Goal: Information Seeking & Learning: Learn about a topic

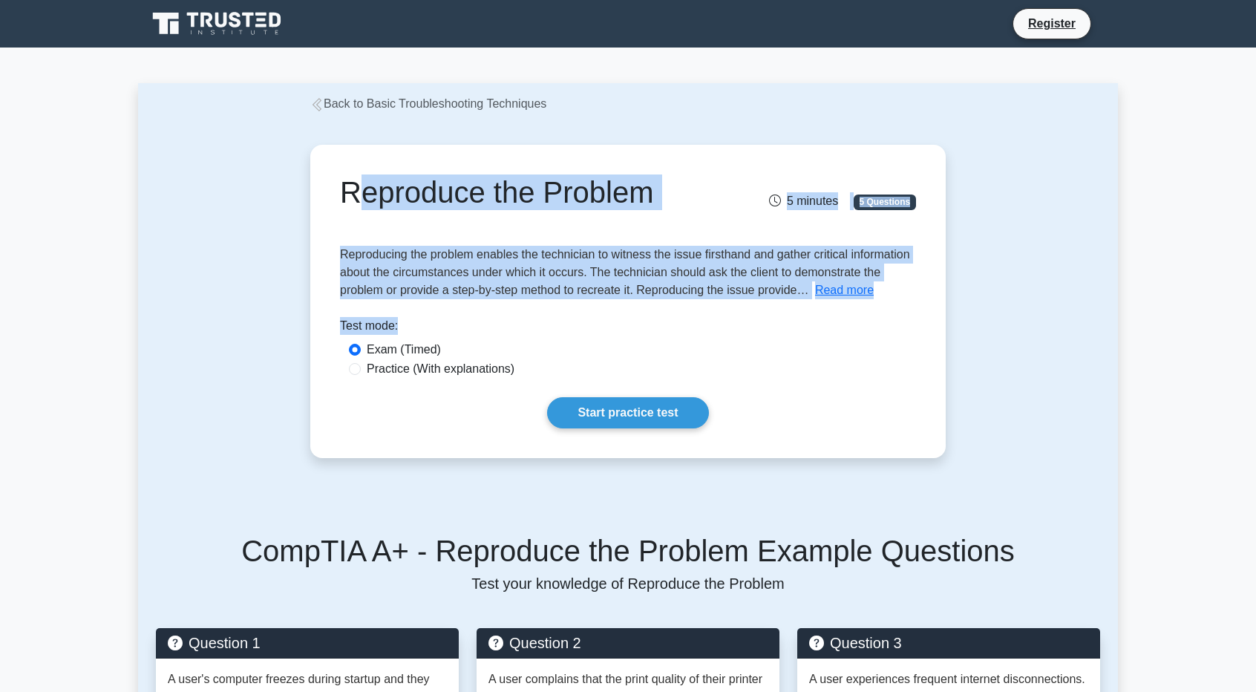
drag, startPoint x: 326, startPoint y: 199, endPoint x: 490, endPoint y: 303, distance: 194.3
click at [490, 303] on div "Reproduce the Problem 5 minutes 5 Questions Reproducing the problem enables the…" at bounding box center [628, 301] width 624 height 301
click at [490, 304] on div "Reproduce the Problem 5 minutes 5 Questions Reproducing the problem enables the…" at bounding box center [628, 301] width 624 height 301
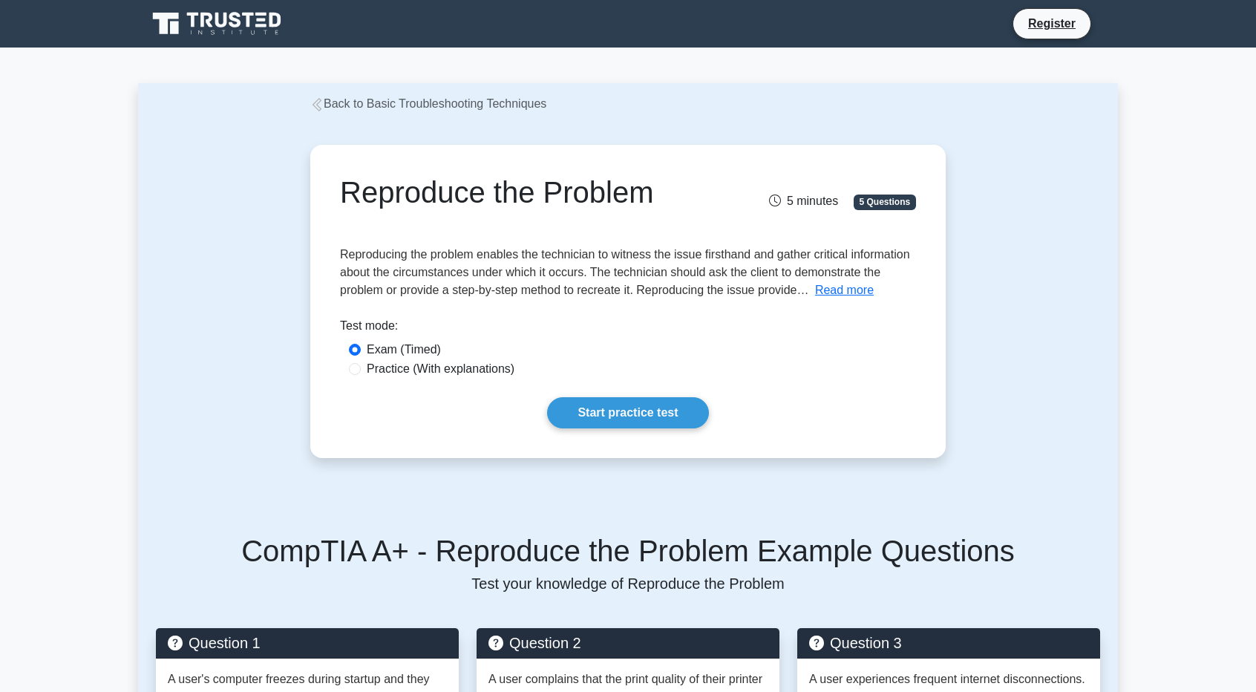
click at [490, 304] on div "Reproduce the Problem 5 minutes 5 Questions Reproducing the problem enables the…" at bounding box center [628, 301] width 624 height 301
click at [454, 281] on div "Reproducing the problem enables the technician to witness the issue firsthand a…" at bounding box center [628, 272] width 576 height 53
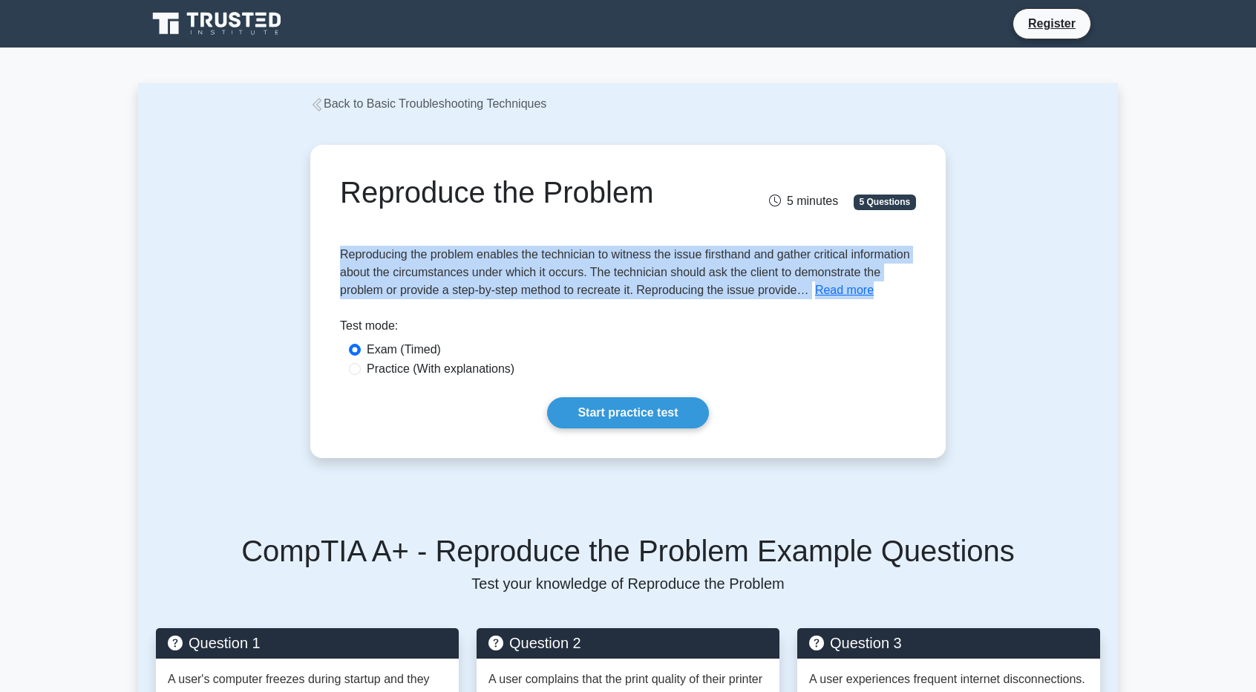
click at [454, 281] on div "Reproducing the problem enables the technician to witness the issue firsthand a…" at bounding box center [628, 272] width 576 height 53
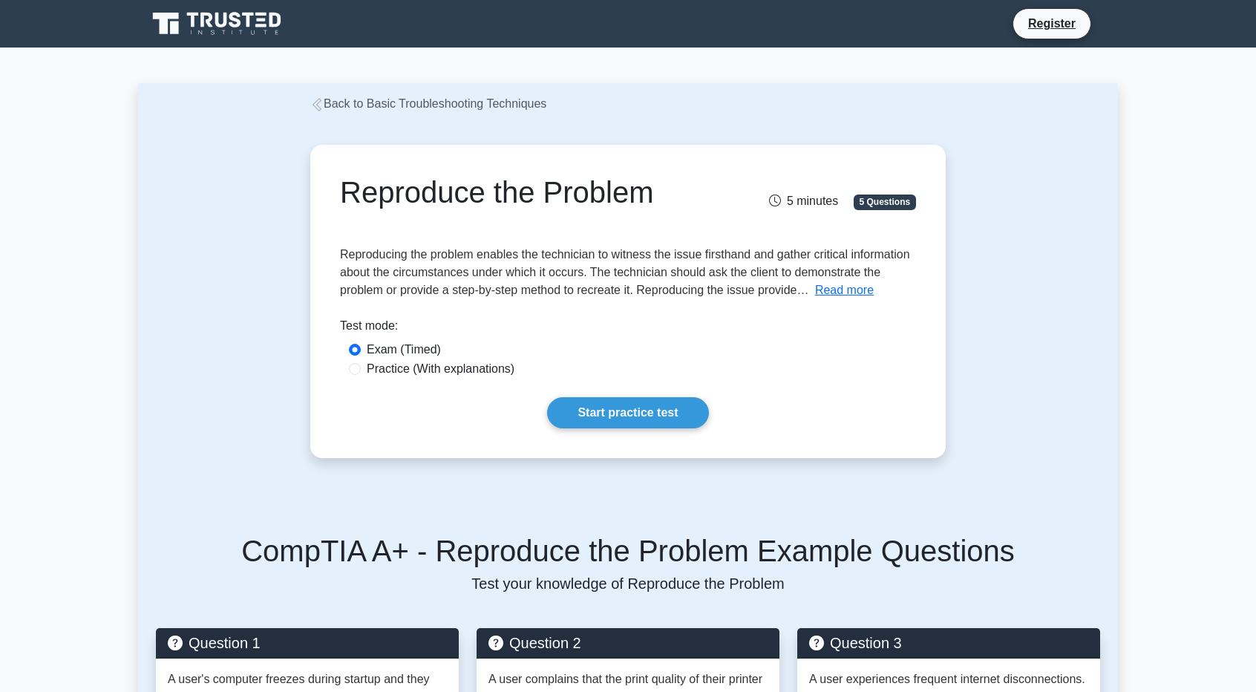
click at [380, 224] on div "Reproduce the Problem 5 minutes 5 Questions" at bounding box center [628, 204] width 576 height 59
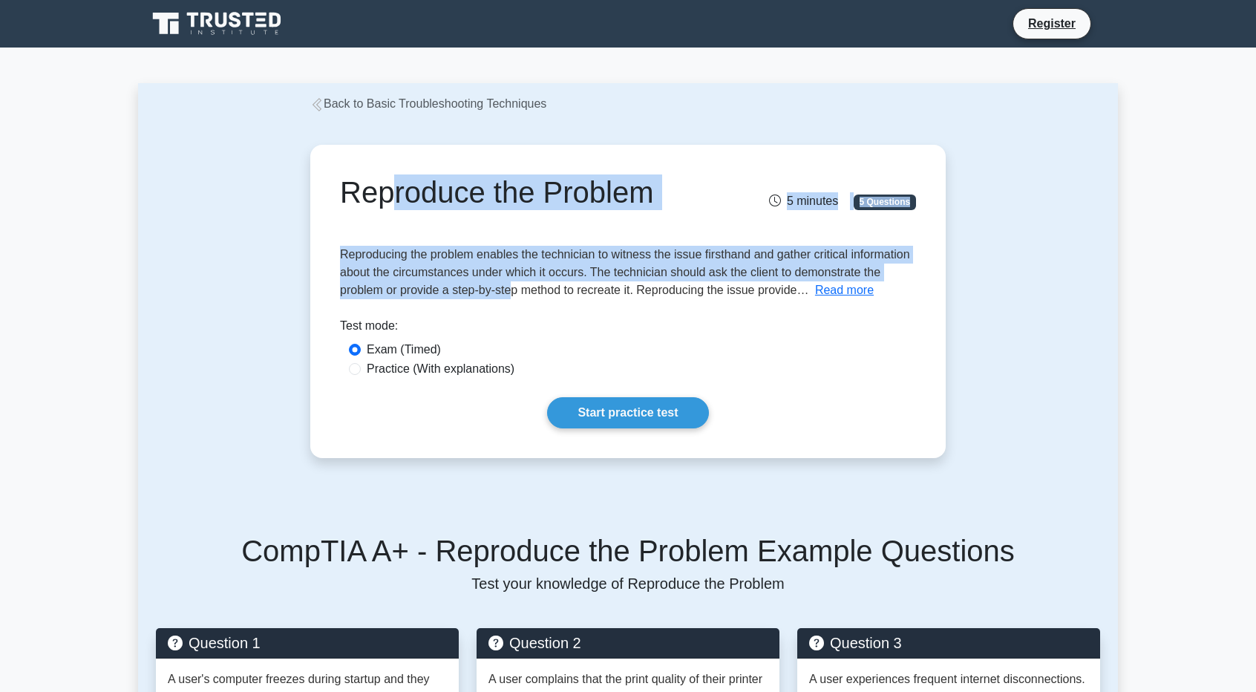
drag, startPoint x: 370, startPoint y: 210, endPoint x: 521, endPoint y: 286, distance: 169.4
click at [521, 286] on div "Reproduce the Problem 5 minutes 5 Questions Reproducing the problem enables the…" at bounding box center [628, 301] width 624 height 301
click at [523, 286] on span "Reproducing the problem enables the technician to witness the issue firsthand a…" at bounding box center [625, 272] width 570 height 48
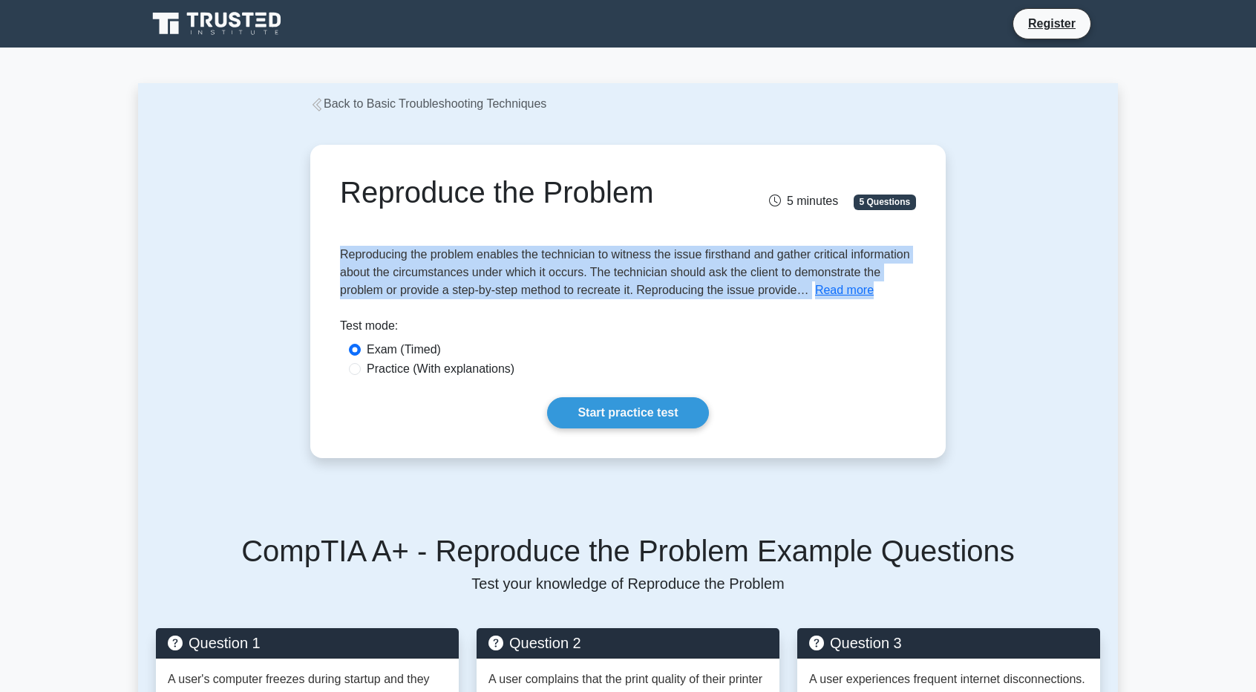
drag, startPoint x: 523, startPoint y: 286, endPoint x: 538, endPoint y: 287, distance: 14.9
click at [532, 287] on span "Reproducing the problem enables the technician to witness the issue firsthand a…" at bounding box center [625, 272] width 570 height 48
click at [890, 283] on div "Reproducing the problem enables the technician to witness the issue firsthand a…" at bounding box center [628, 272] width 576 height 53
drag, startPoint x: 893, startPoint y: 298, endPoint x: 763, endPoint y: 264, distance: 133.5
click at [893, 298] on div "Reproducing the problem enables the technician to witness the issue firsthand a…" at bounding box center [628, 272] width 576 height 53
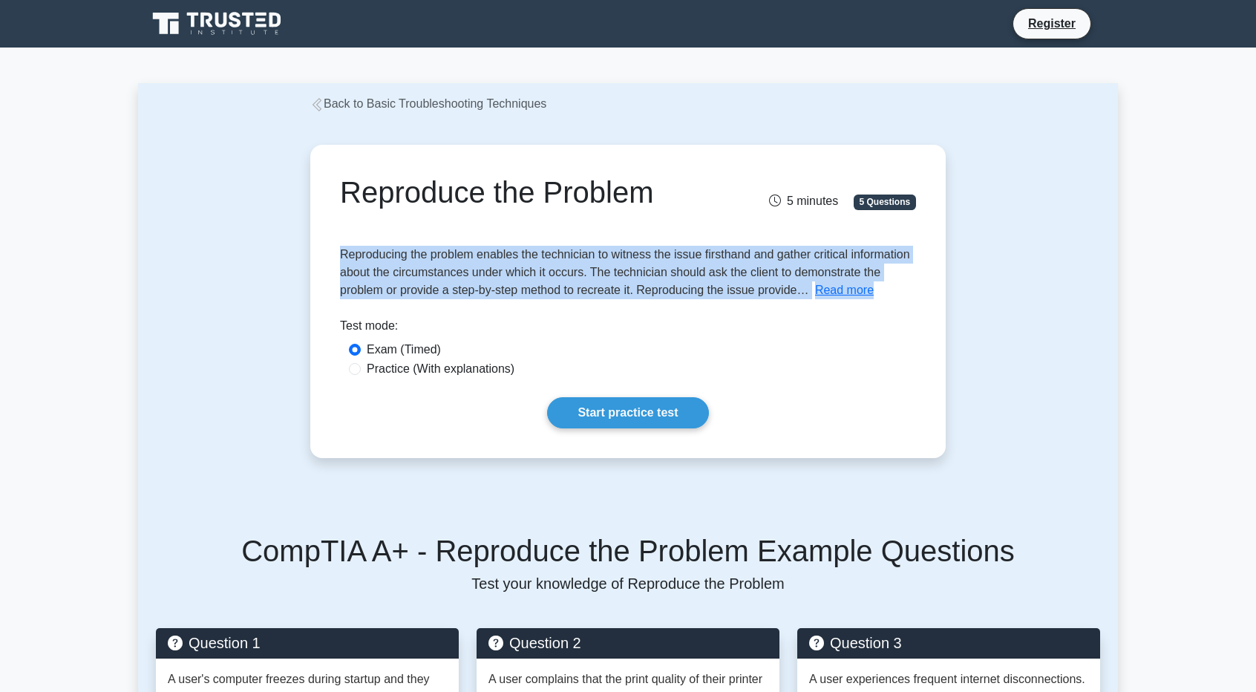
click at [731, 264] on div "Reproducing the problem enables the technician to witness the issue firsthand a…" at bounding box center [628, 272] width 576 height 53
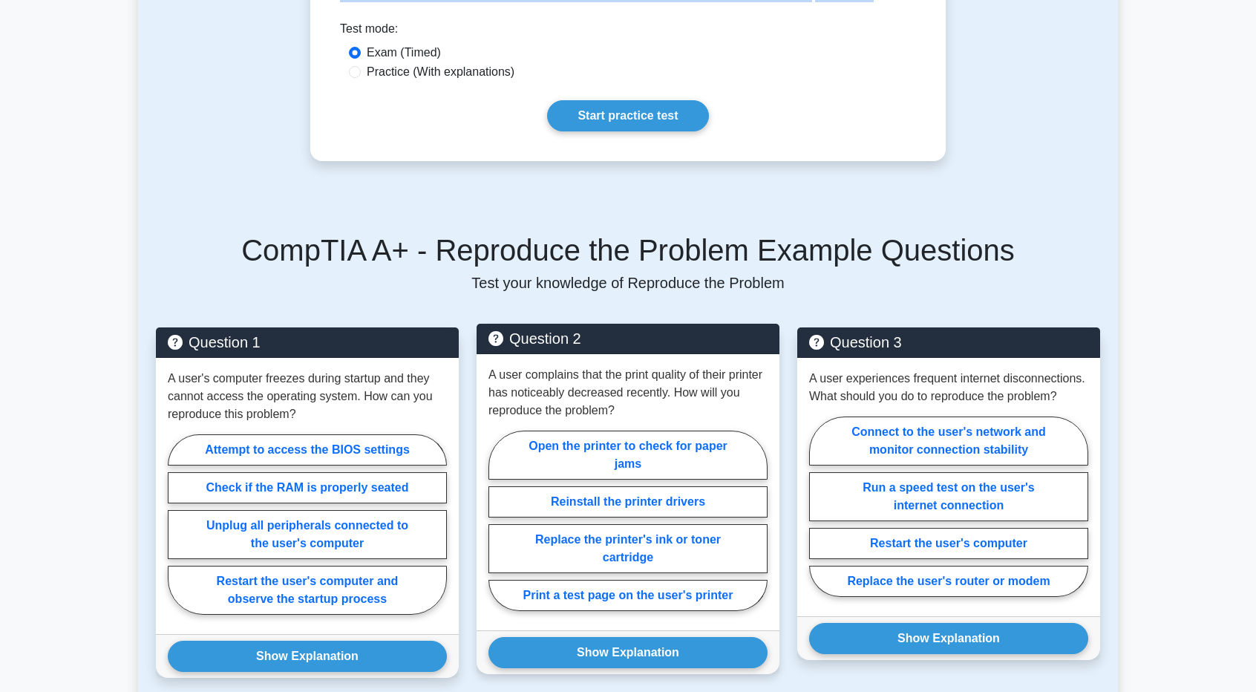
scroll to position [446, 0]
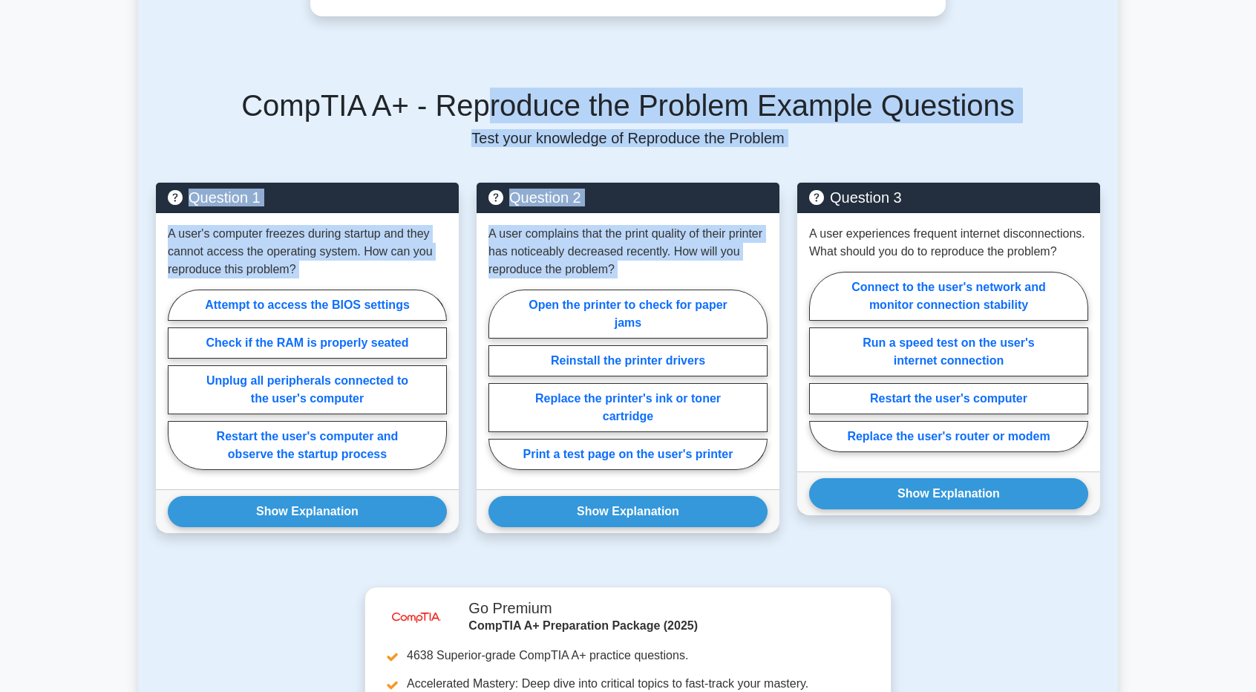
drag, startPoint x: 503, startPoint y: 114, endPoint x: 800, endPoint y: 163, distance: 301.0
click at [800, 163] on div "CompTIA A+ - Reproduce the Problem Example Questions Test your knowledge of Rep…" at bounding box center [628, 319] width 962 height 535
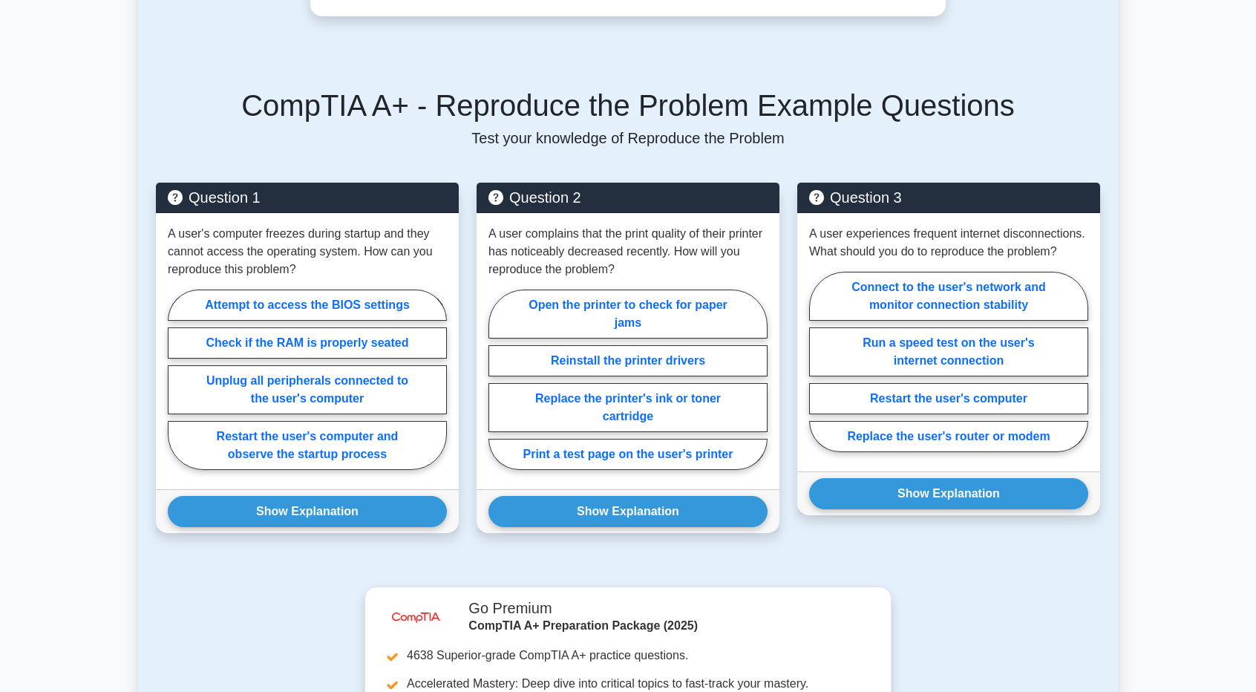
click at [854, 153] on div "CompTIA A+ - Reproduce the Problem Example Questions Test your knowledge of Rep…" at bounding box center [628, 319] width 962 height 535
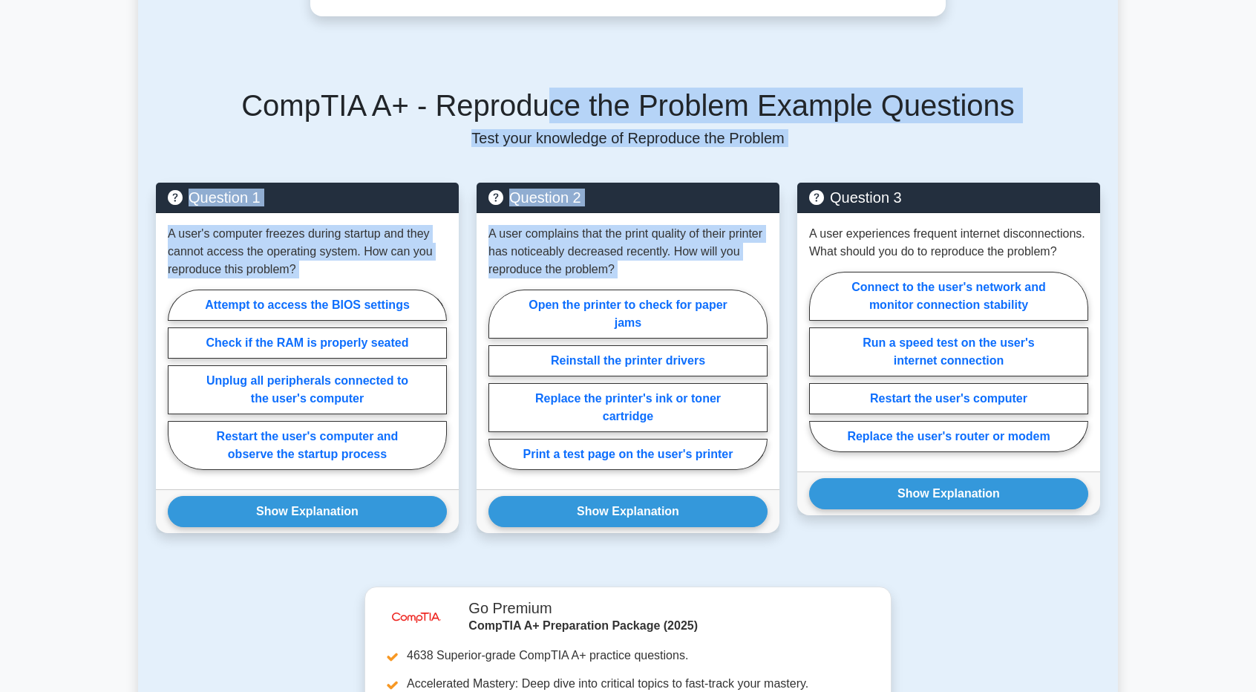
drag, startPoint x: 766, startPoint y: 131, endPoint x: 544, endPoint y: 106, distance: 223.4
click at [554, 106] on div "CompTIA A+ - Reproduce the Problem Example Questions Test your knowledge of Rep…" at bounding box center [628, 319] width 962 height 535
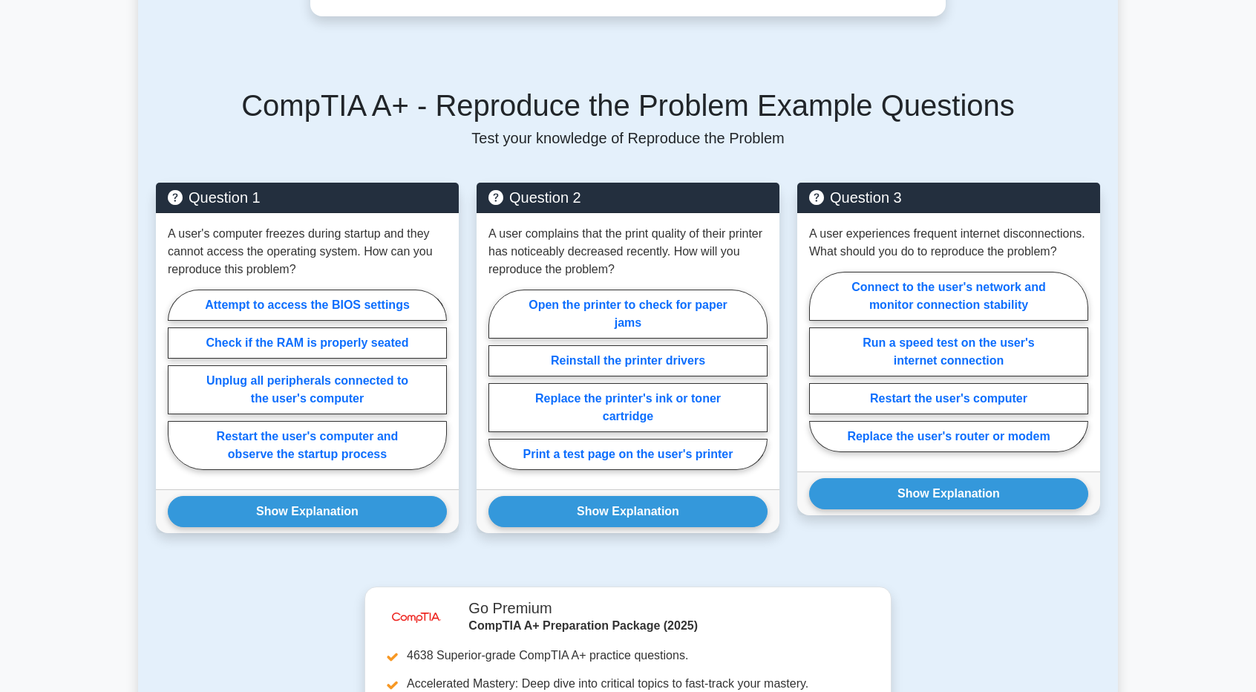
click at [516, 106] on h5 "CompTIA A+ - Reproduce the Problem Example Questions" at bounding box center [628, 106] width 945 height 36
